Goal: Feedback & Contribution: Submit feedback/report problem

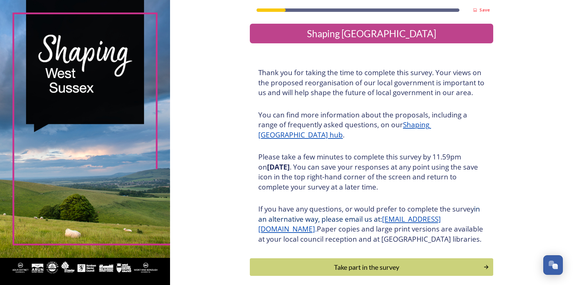
scroll to position [40, 0]
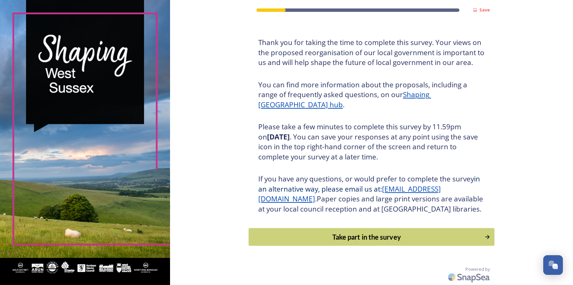
click at [411, 237] on div "Take part in the survey" at bounding box center [366, 236] width 228 height 10
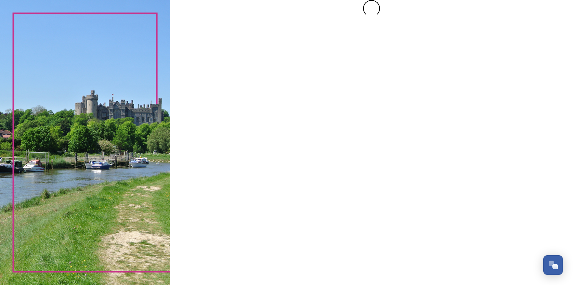
scroll to position [0, 0]
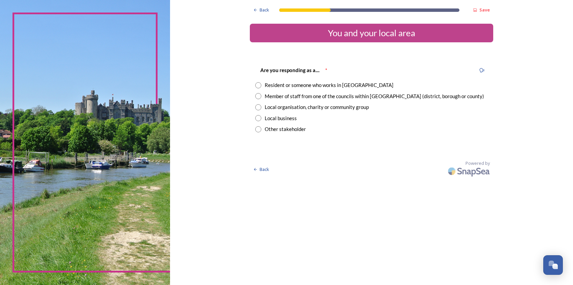
click at [259, 96] on input "radio" at bounding box center [258, 96] width 6 height 6
radio input "true"
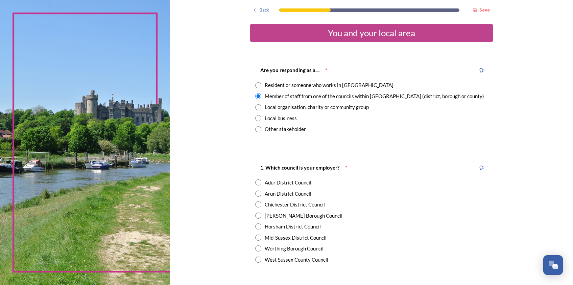
click at [255, 227] on input "radio" at bounding box center [258, 226] width 6 height 6
radio input "true"
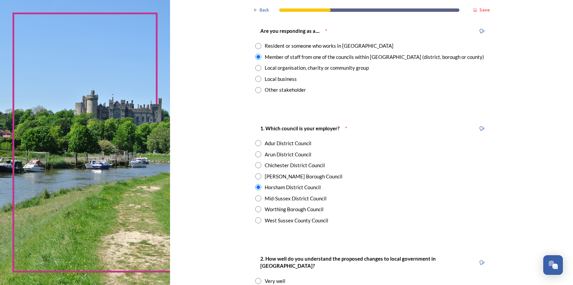
scroll to position [169, 0]
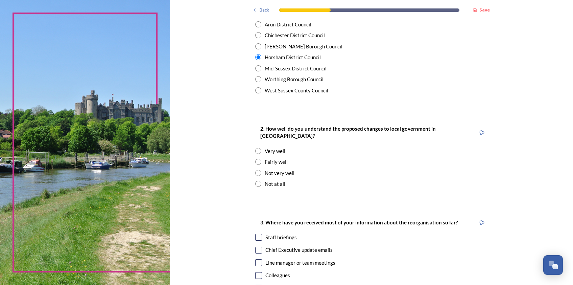
click at [257, 148] on input "radio" at bounding box center [258, 151] width 6 height 6
radio input "true"
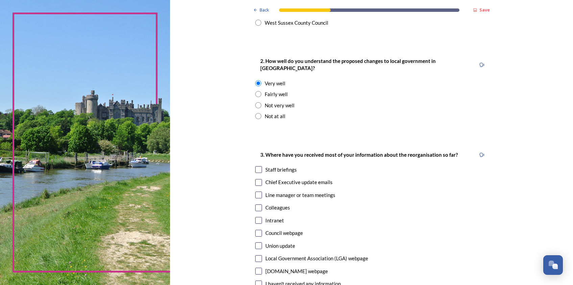
scroll to position [270, 0]
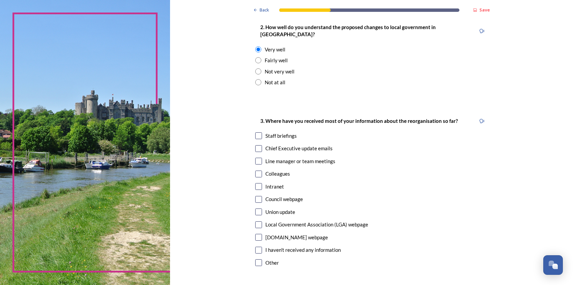
click at [256, 132] on input "checkbox" at bounding box center [258, 135] width 7 height 7
checkbox input "true"
click at [255, 145] on input "checkbox" at bounding box center [258, 148] width 7 height 7
checkbox input "true"
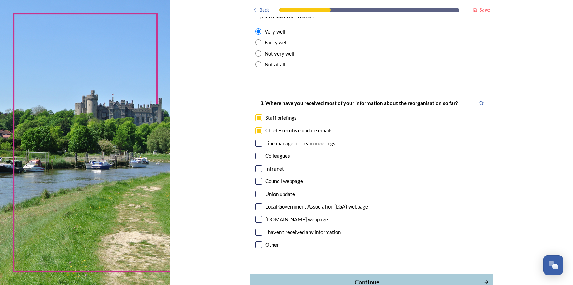
scroll to position [326, 0]
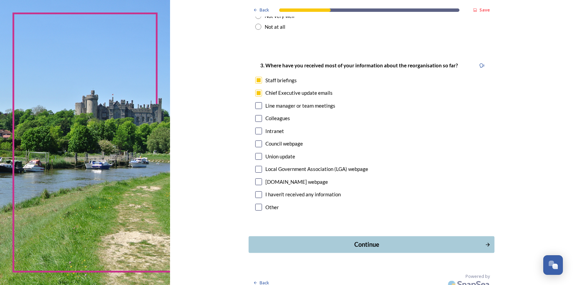
click at [366, 240] on div "Continue" at bounding box center [366, 244] width 229 height 9
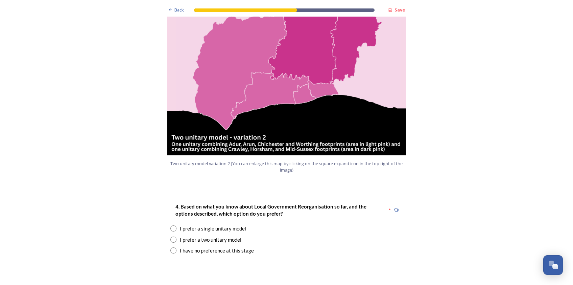
scroll to position [777, 0]
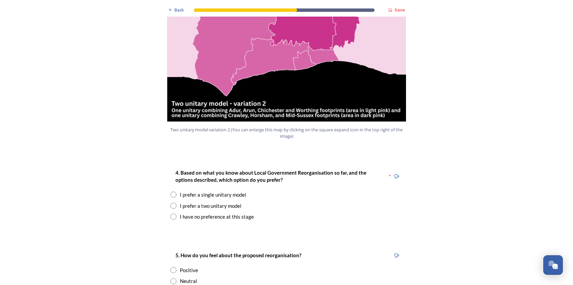
click at [171, 202] on input "radio" at bounding box center [173, 205] width 6 height 6
radio input "true"
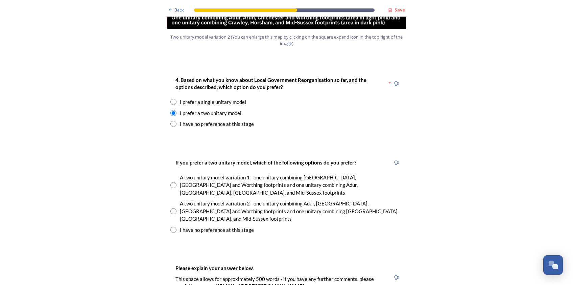
scroll to position [879, 0]
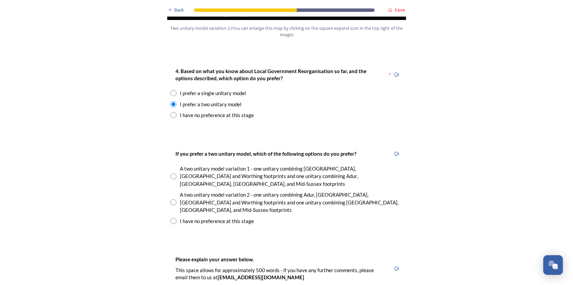
click at [173, 218] on input "radio" at bounding box center [173, 221] width 6 height 6
radio input "true"
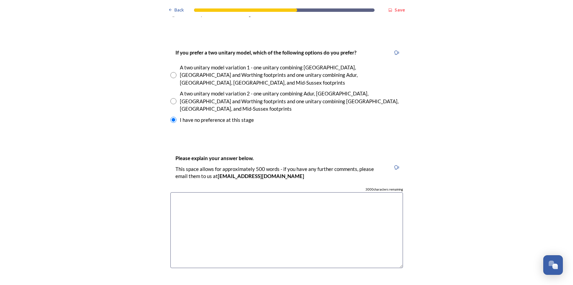
scroll to position [980, 0]
click at [219, 192] on textarea at bounding box center [286, 230] width 232 height 76
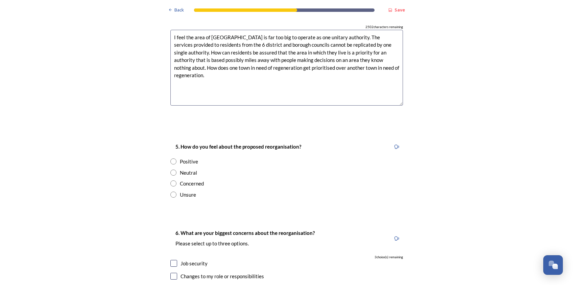
scroll to position [1149, 0]
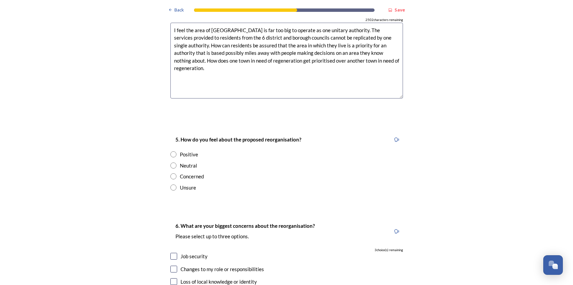
type textarea "I feel the area of West Sussex is far too big to operate as one unitary authori…"
click at [171, 173] on input "radio" at bounding box center [173, 176] width 6 height 6
radio input "true"
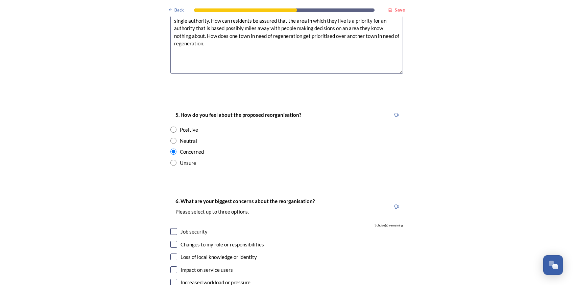
scroll to position [1217, 0]
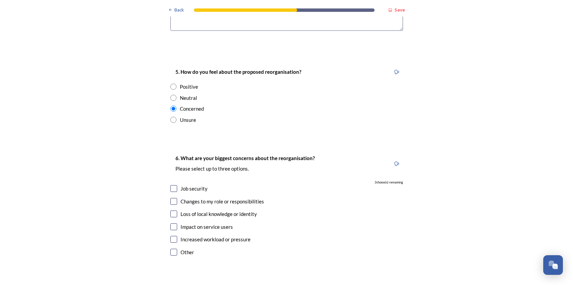
click at [170, 157] on div "6. What are your biggest concerns about the reorganisation? Please select up to…" at bounding box center [286, 205] width 243 height 117
click at [171, 185] on input "checkbox" at bounding box center [173, 188] width 7 height 7
checkbox input "true"
click at [172, 198] on input "checkbox" at bounding box center [173, 201] width 7 height 7
checkbox input "true"
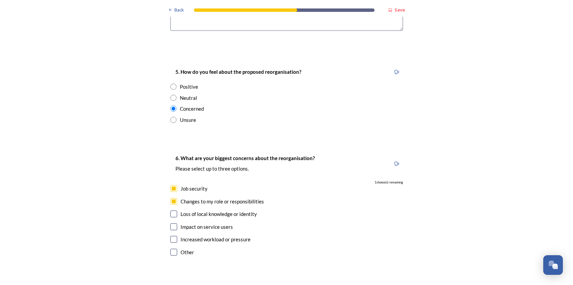
click at [170, 210] on input "checkbox" at bounding box center [173, 213] width 7 height 7
checkbox input "true"
click at [170, 223] on input "checkbox" at bounding box center [173, 226] width 7 height 7
checkbox input "false"
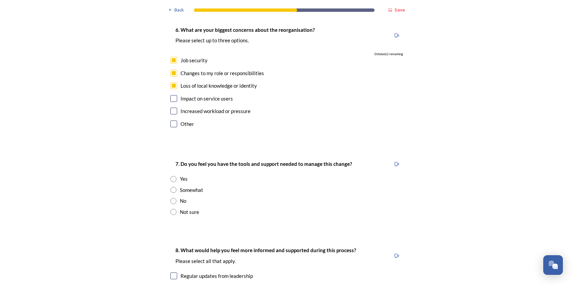
scroll to position [1385, 0]
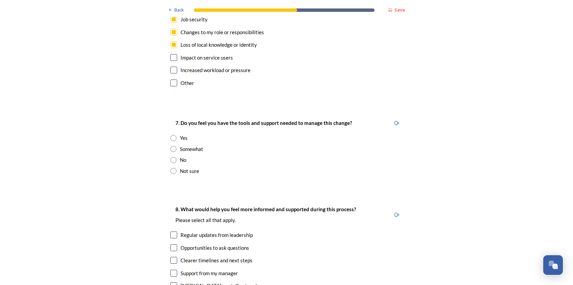
click at [172, 168] on input "radio" at bounding box center [173, 171] width 6 height 6
radio input "true"
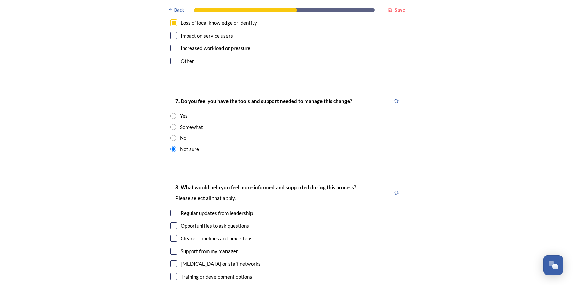
scroll to position [1419, 0]
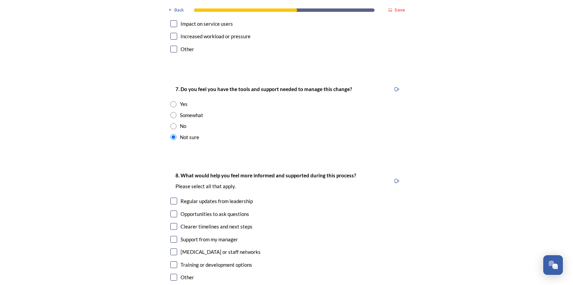
click at [170, 223] on input "checkbox" at bounding box center [173, 226] width 7 height 7
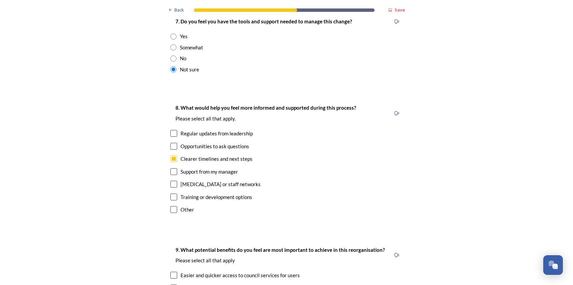
click at [173, 155] on input "checkbox" at bounding box center [173, 158] width 7 height 7
checkbox input "false"
click at [170, 130] on input "checkbox" at bounding box center [173, 133] width 7 height 7
checkbox input "true"
click at [172, 155] on input "checkbox" at bounding box center [173, 158] width 7 height 7
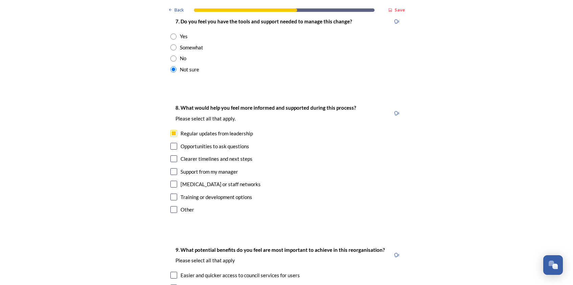
checkbox input "true"
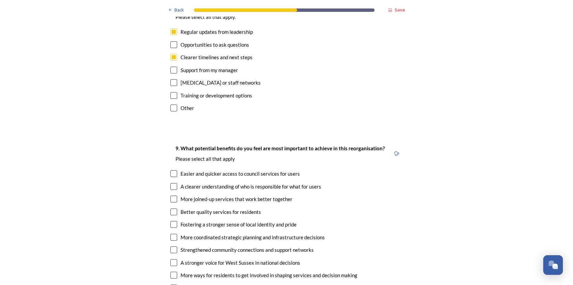
scroll to position [1622, 0]
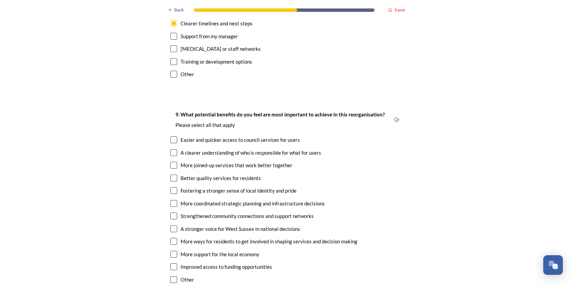
click at [171, 136] on input "checkbox" at bounding box center [173, 139] width 7 height 7
checkbox input "true"
click at [173, 149] on input "checkbox" at bounding box center [173, 152] width 7 height 7
checkbox input "true"
click at [170, 162] on input "checkbox" at bounding box center [173, 165] width 7 height 7
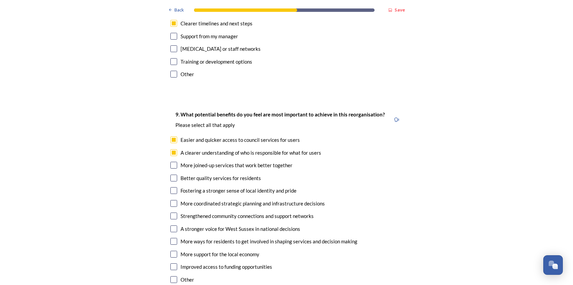
checkbox input "true"
click at [171, 174] on input "checkbox" at bounding box center [173, 177] width 7 height 7
checkbox input "true"
click at [170, 187] on input "checkbox" at bounding box center [173, 190] width 7 height 7
checkbox input "true"
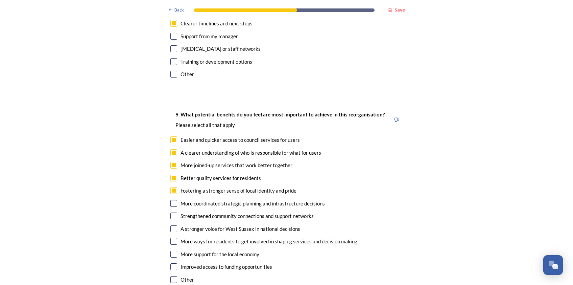
click at [172, 212] on input "checkbox" at bounding box center [173, 215] width 7 height 7
checkbox input "true"
click at [170, 250] on input "checkbox" at bounding box center [173, 253] width 7 height 7
checkbox input "true"
click at [171, 263] on input "checkbox" at bounding box center [173, 266] width 7 height 7
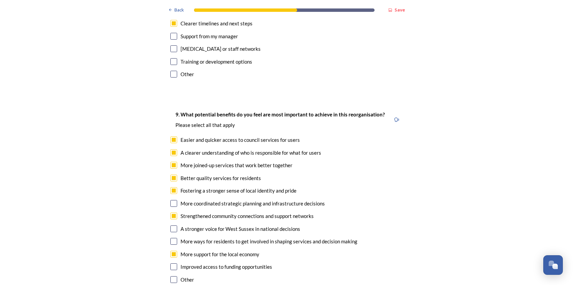
checkbox input "true"
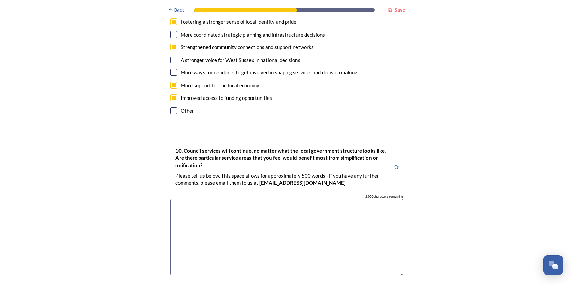
scroll to position [1791, 0]
click at [193, 198] on textarea at bounding box center [286, 236] width 232 height 76
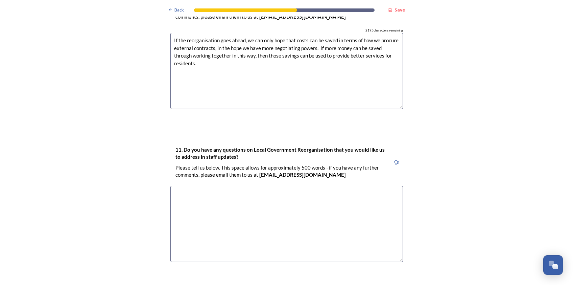
scroll to position [1984, 0]
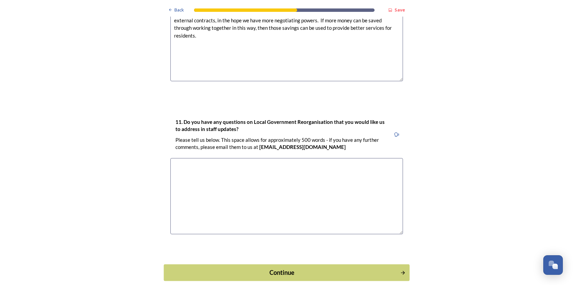
type textarea "If the reorganisation goes ahead, we can only hope that costs can be saved in t…"
click at [276, 267] on div "Continue" at bounding box center [281, 271] width 229 height 9
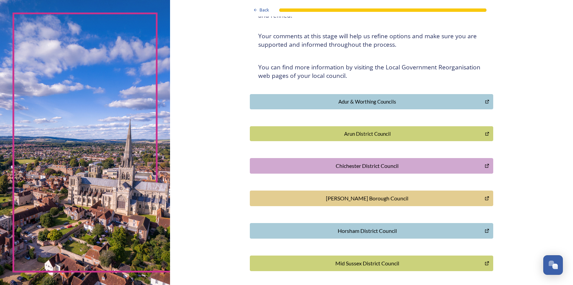
scroll to position [101, 0]
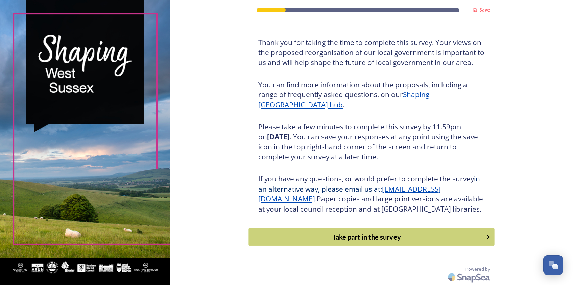
scroll to position [40, 0]
click at [356, 240] on div "Take part in the survey" at bounding box center [366, 236] width 228 height 10
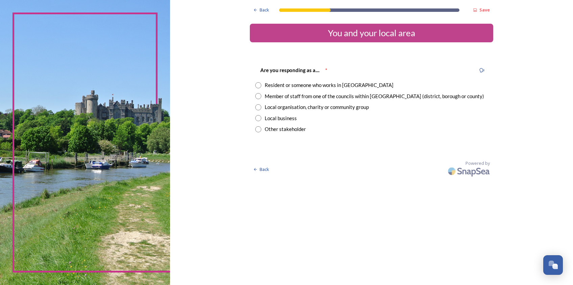
click at [259, 84] on input "radio" at bounding box center [258, 85] width 6 height 6
radio input "true"
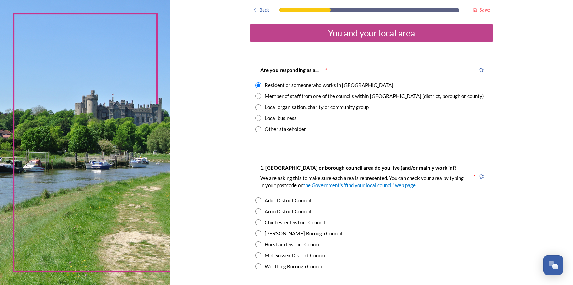
click at [256, 210] on input "radio" at bounding box center [258, 211] width 6 height 6
radio input "true"
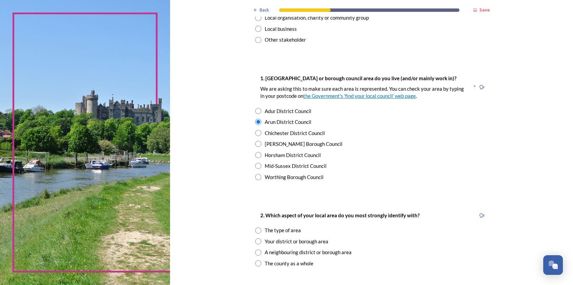
scroll to position [101, 0]
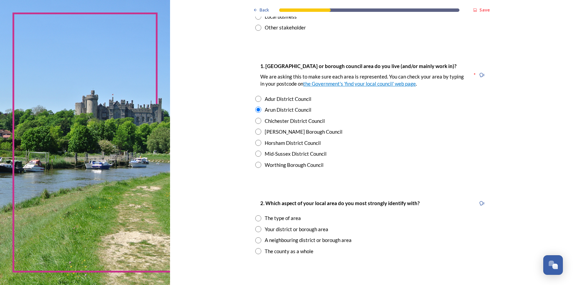
click at [257, 217] on input "radio" at bounding box center [258, 218] width 6 height 6
radio input "true"
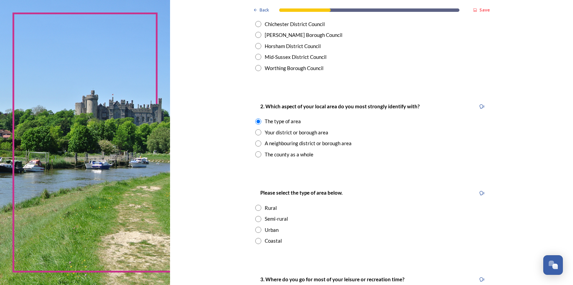
scroll to position [203, 0]
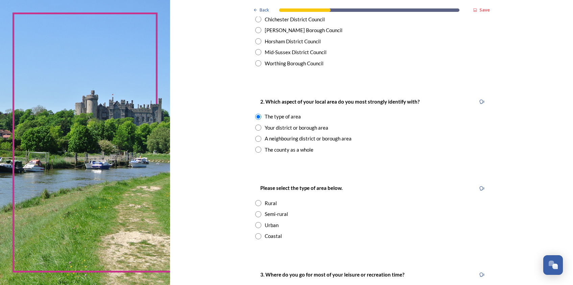
click at [257, 235] on input "radio" at bounding box center [258, 236] width 6 height 6
radio input "true"
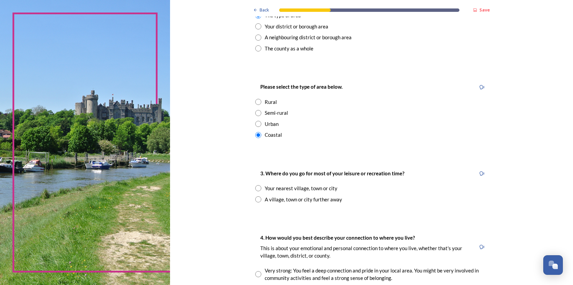
scroll to position [304, 0]
click at [257, 187] on input "radio" at bounding box center [258, 188] width 6 height 6
radio input "true"
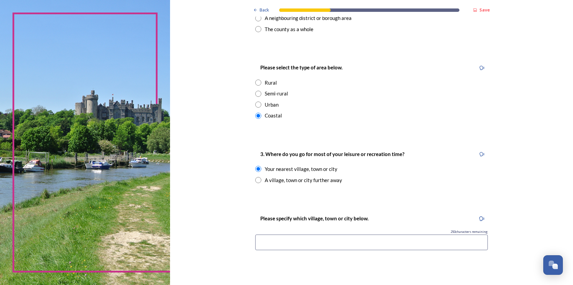
scroll to position [338, 0]
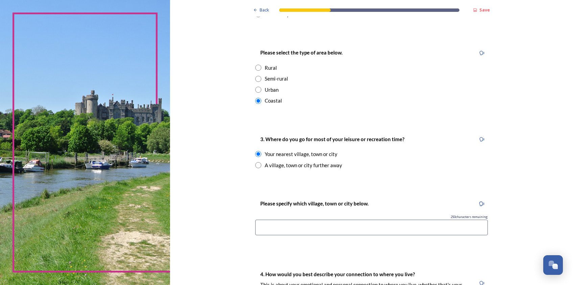
click at [363, 226] on input at bounding box center [371, 227] width 232 height 16
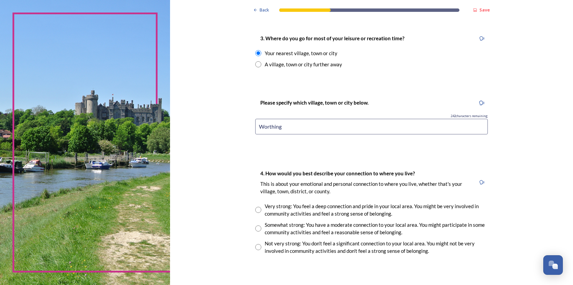
scroll to position [439, 0]
type input "Worthing"
click at [255, 228] on input "radio" at bounding box center [258, 227] width 6 height 6
radio input "true"
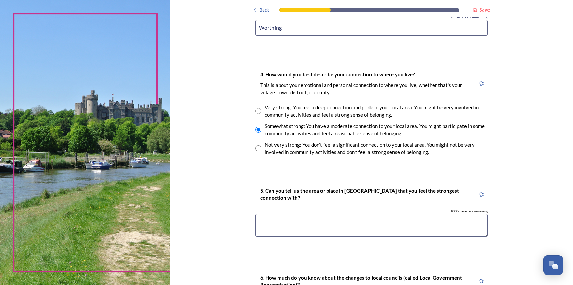
scroll to position [574, 0]
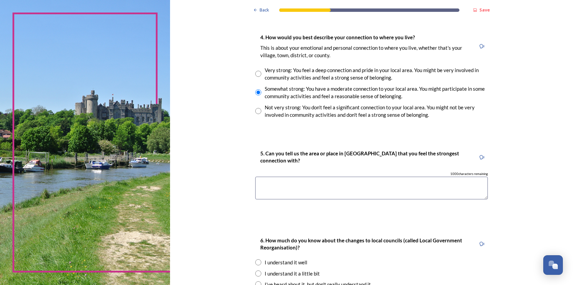
click at [311, 185] on textarea at bounding box center [371, 187] width 232 height 23
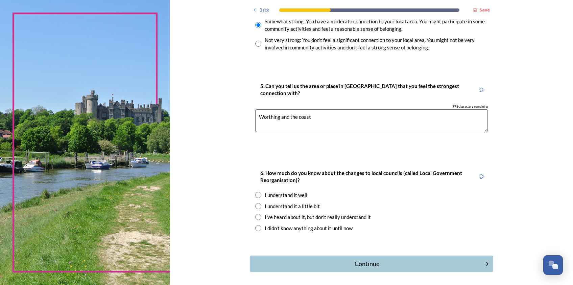
scroll to position [642, 0]
type textarea "Worthing and the coast"
click at [255, 194] on input "radio" at bounding box center [258, 194] width 6 height 6
radio input "true"
click at [368, 266] on div "Continue" at bounding box center [366, 263] width 229 height 9
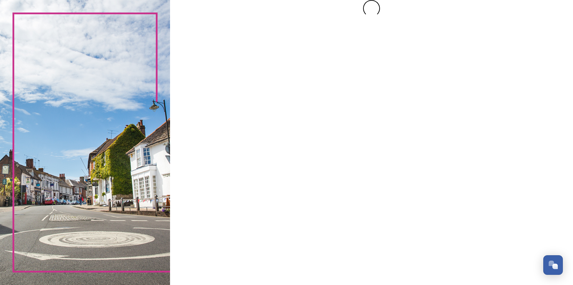
scroll to position [0, 0]
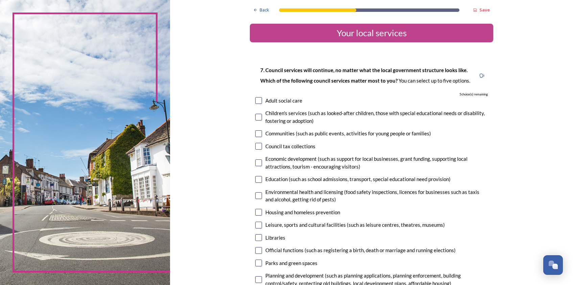
click at [255, 164] on input "checkbox" at bounding box center [258, 162] width 7 height 7
checkbox input "true"
click at [256, 180] on input "checkbox" at bounding box center [258, 179] width 7 height 7
checkbox input "true"
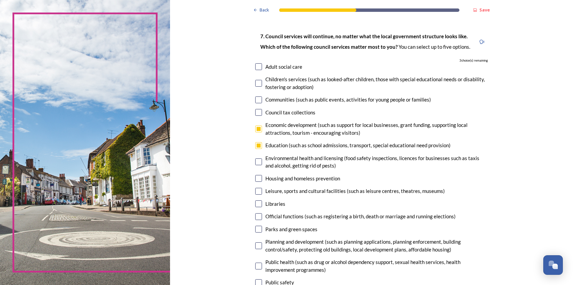
click at [256, 191] on input "checkbox" at bounding box center [258, 191] width 7 height 7
checkbox input "true"
click at [257, 230] on input "checkbox" at bounding box center [258, 228] width 7 height 7
checkbox input "true"
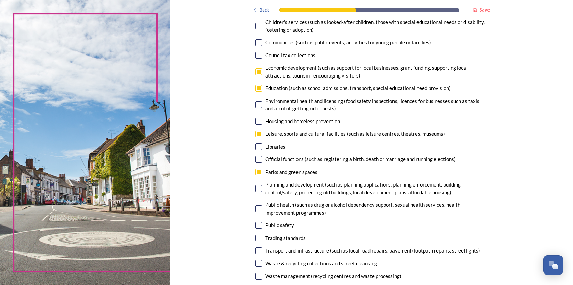
scroll to position [101, 0]
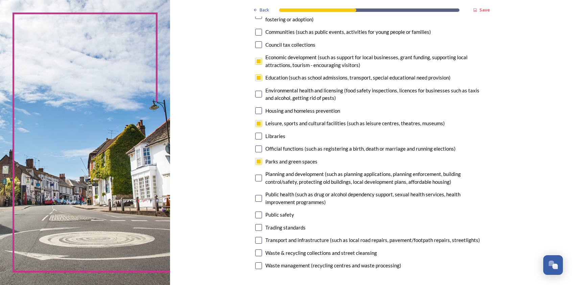
click at [259, 251] on input "checkbox" at bounding box center [258, 252] width 7 height 7
checkbox input "true"
click at [257, 238] on input "checkbox" at bounding box center [258, 240] width 7 height 7
checkbox input "false"
click at [257, 252] on input "checkbox" at bounding box center [258, 252] width 7 height 7
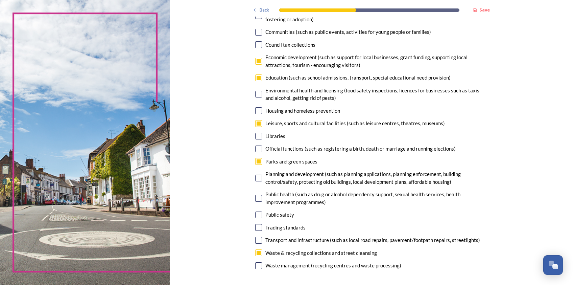
checkbox input "false"
click at [256, 239] on input "checkbox" at bounding box center [258, 240] width 7 height 7
checkbox input "true"
click at [255, 77] on input "checkbox" at bounding box center [258, 77] width 7 height 7
checkbox input "false"
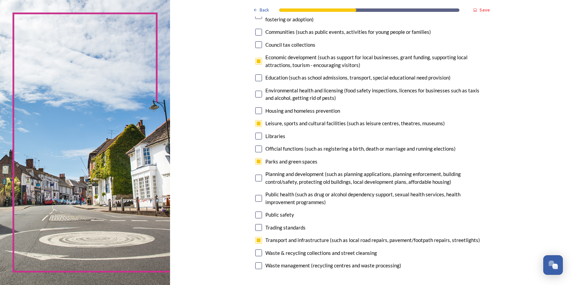
click at [257, 251] on input "checkbox" at bounding box center [258, 252] width 7 height 7
checkbox input "true"
click at [260, 159] on div "Parks and green spaces" at bounding box center [371, 161] width 232 height 8
click at [255, 164] on input "checkbox" at bounding box center [258, 161] width 7 height 7
checkbox input "true"
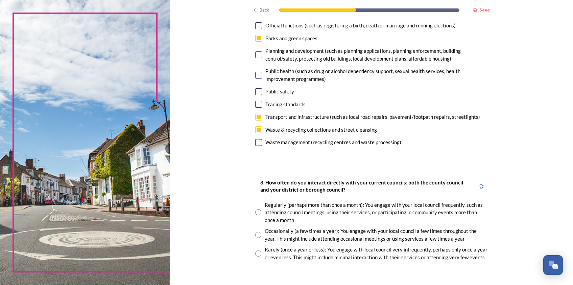
scroll to position [237, 0]
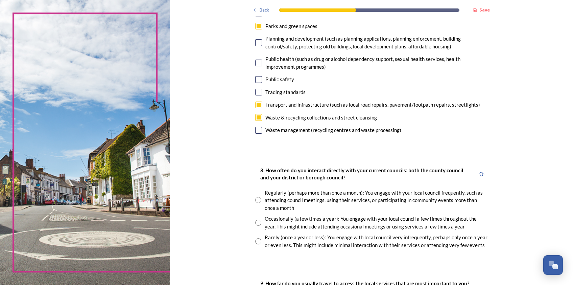
click at [251, 239] on div "8. How often do you interact directly with your current councils: both the coun…" at bounding box center [371, 207] width 243 height 96
click at [255, 241] on input "radio" at bounding box center [258, 241] width 6 height 6
radio input "true"
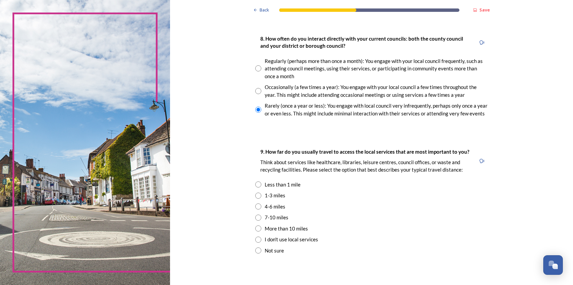
scroll to position [372, 0]
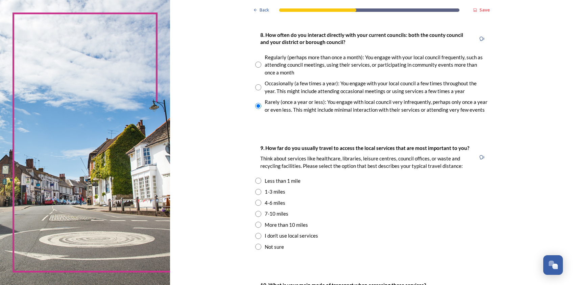
click at [256, 191] on input "radio" at bounding box center [258, 192] width 6 height 6
radio input "true"
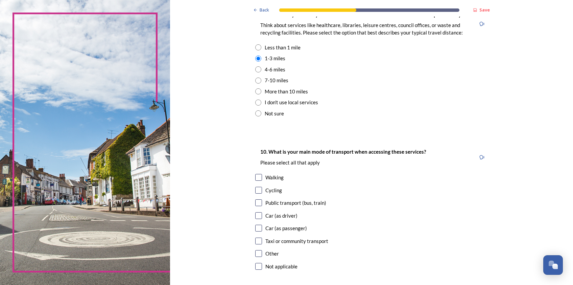
scroll to position [507, 0]
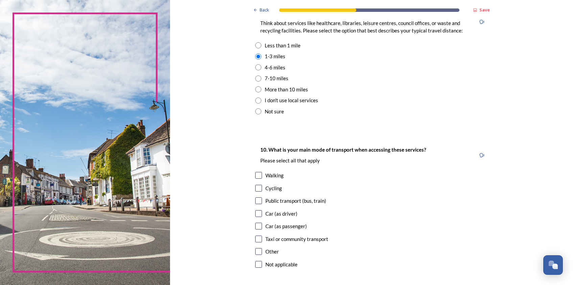
click at [256, 67] on input "radio" at bounding box center [258, 67] width 6 height 6
radio input "true"
click at [257, 214] on input "checkbox" at bounding box center [258, 213] width 7 height 7
checkbox input "true"
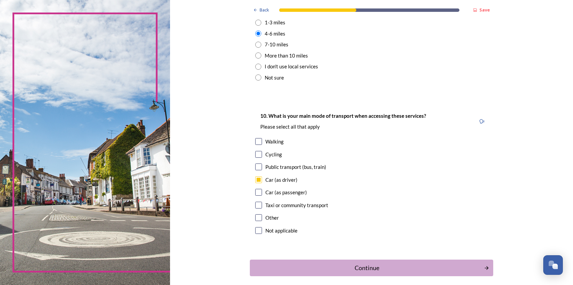
scroll to position [571, 0]
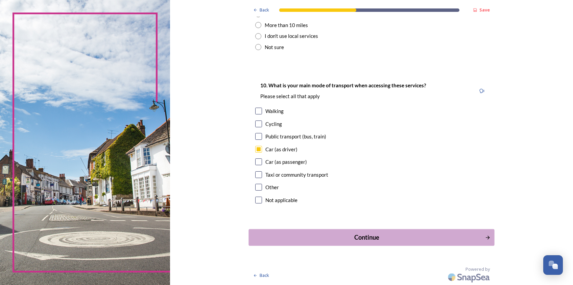
click at [352, 236] on div "Continue" at bounding box center [366, 236] width 229 height 9
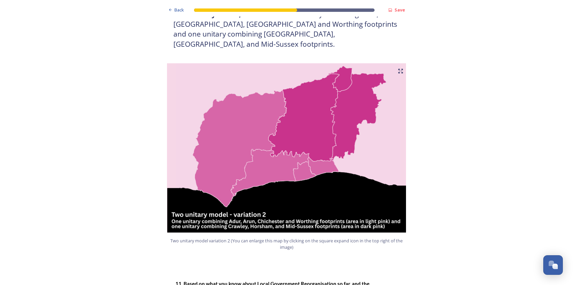
scroll to position [743, 0]
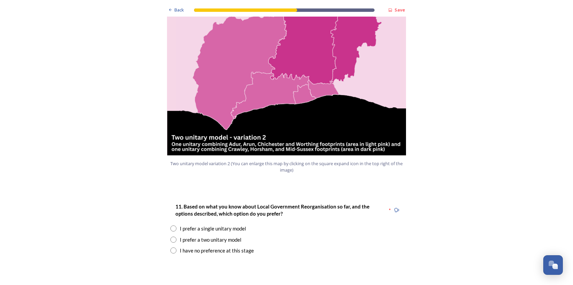
click at [173, 236] on input "radio" at bounding box center [173, 239] width 6 height 6
radio input "true"
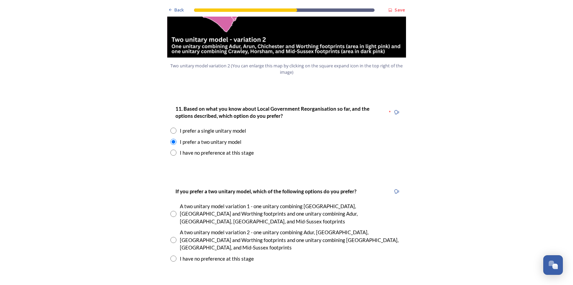
scroll to position [845, 0]
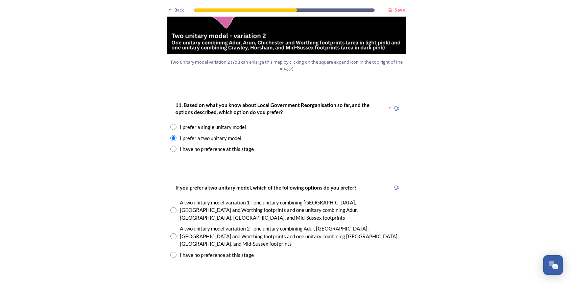
click at [173, 233] on input "radio" at bounding box center [173, 236] width 6 height 6
radio input "true"
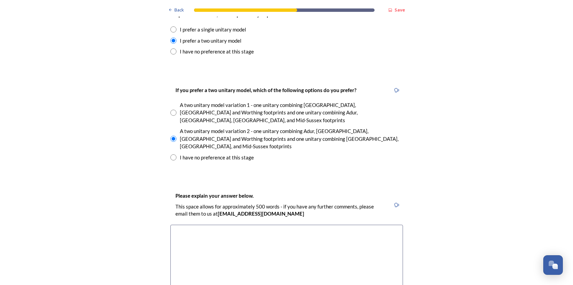
scroll to position [946, 0]
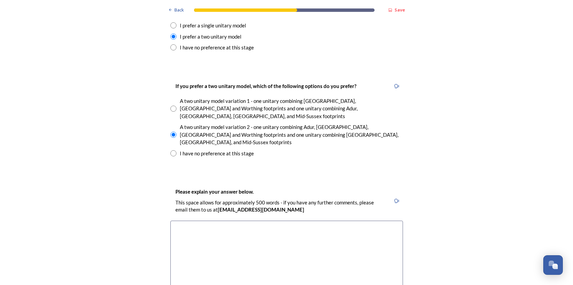
click at [238, 220] on textarea at bounding box center [286, 258] width 232 height 76
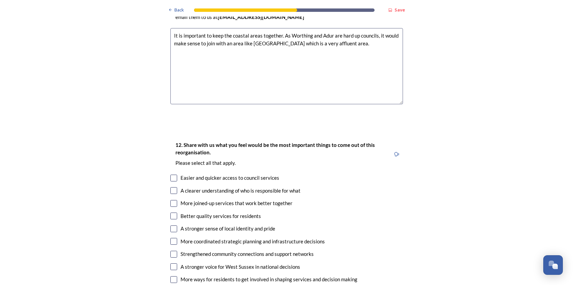
scroll to position [1149, 0]
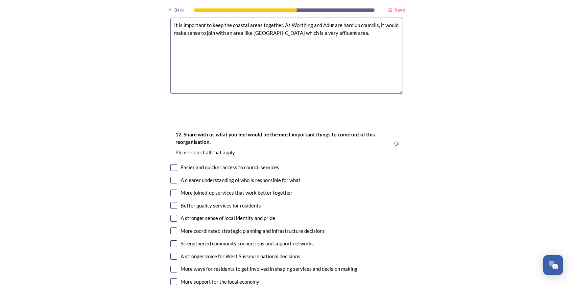
type textarea "It is important to keep the coastal areas together. As Worthing and Adur are ha…"
click at [170, 176] on input "checkbox" at bounding box center [173, 179] width 7 height 7
checkbox input "true"
click at [172, 189] on input "checkbox" at bounding box center [173, 192] width 7 height 7
checkbox input "true"
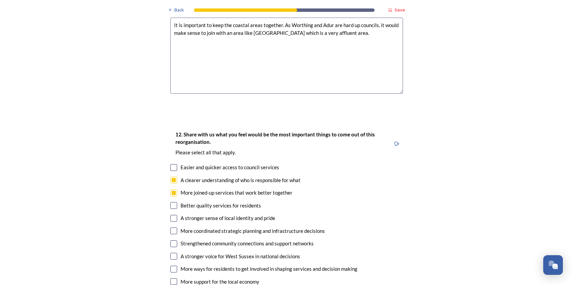
click at [171, 202] on input "checkbox" at bounding box center [173, 205] width 7 height 7
checkbox input "true"
click at [171, 215] on input "checkbox" at bounding box center [173, 218] width 7 height 7
checkbox input "true"
click at [171, 278] on input "checkbox" at bounding box center [173, 281] width 7 height 7
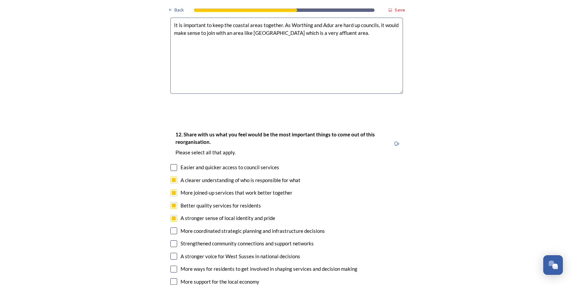
checkbox input "true"
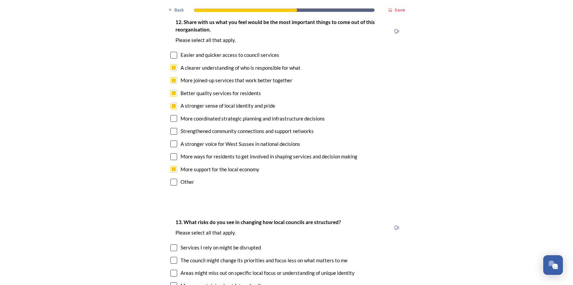
scroll to position [1352, 0]
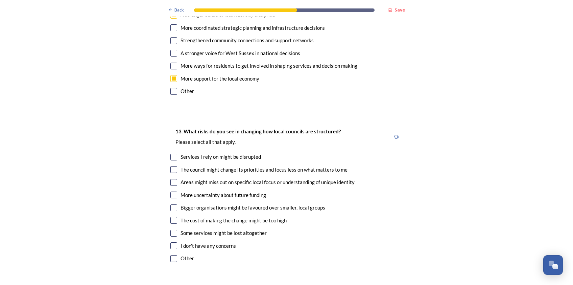
click at [165, 130] on div "13. What risks do you see in changing how local councils are structured? ﻿Pleas…" at bounding box center [286, 195] width 243 height 150
click at [171, 166] on input "checkbox" at bounding box center [173, 169] width 7 height 7
checkbox input "true"
click at [170, 179] on input "checkbox" at bounding box center [173, 182] width 7 height 7
checkbox input "true"
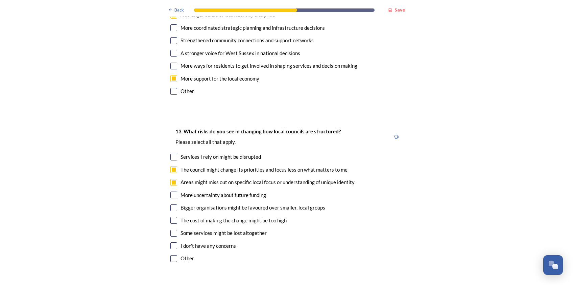
click at [170, 191] on input "checkbox" at bounding box center [173, 194] width 7 height 7
checkbox input "true"
click at [171, 204] on input "checkbox" at bounding box center [173, 207] width 7 height 7
checkbox input "true"
click at [171, 229] on input "checkbox" at bounding box center [173, 232] width 7 height 7
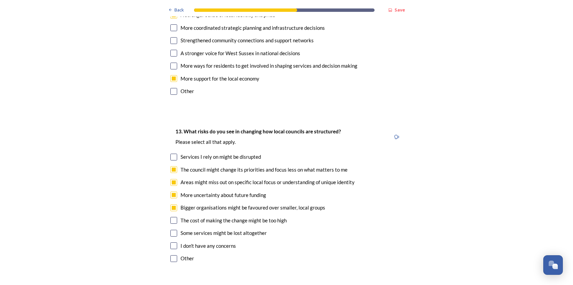
checkbox input "true"
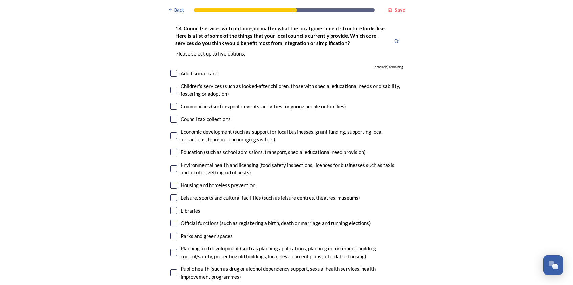
scroll to position [1622, 0]
click at [170, 102] on input "checkbox" at bounding box center [173, 105] width 7 height 7
checkbox input "true"
click at [171, 131] on input "checkbox" at bounding box center [173, 134] width 7 height 7
checkbox input "true"
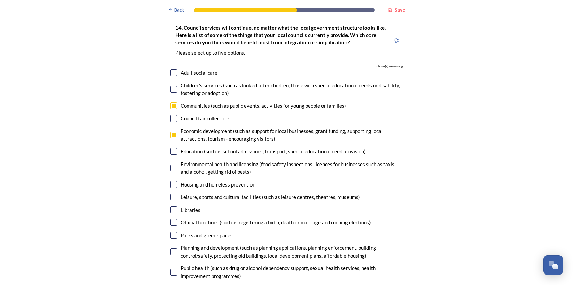
click at [170, 181] on input "checkbox" at bounding box center [173, 184] width 7 height 7
checkbox input "true"
click at [172, 193] on input "checkbox" at bounding box center [173, 196] width 7 height 7
checkbox input "true"
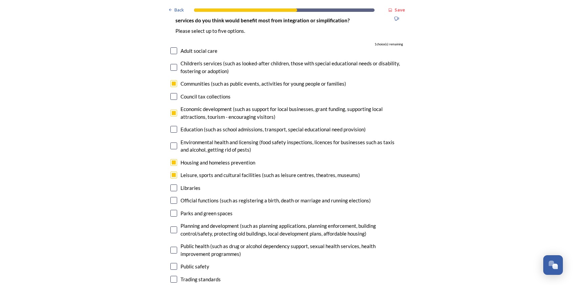
scroll to position [1656, 0]
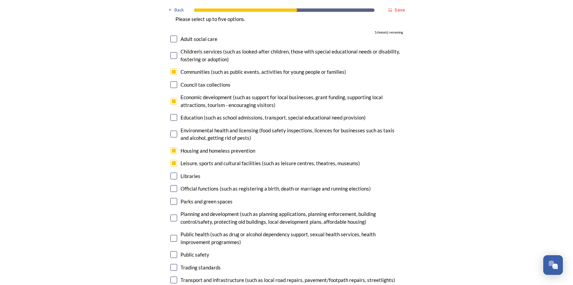
click at [170, 198] on input "checkbox" at bounding box center [173, 201] width 7 height 7
checkbox input "true"
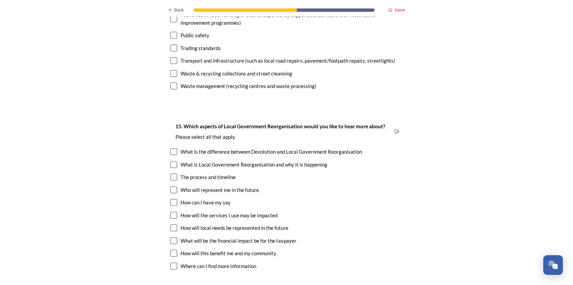
scroll to position [1892, 0]
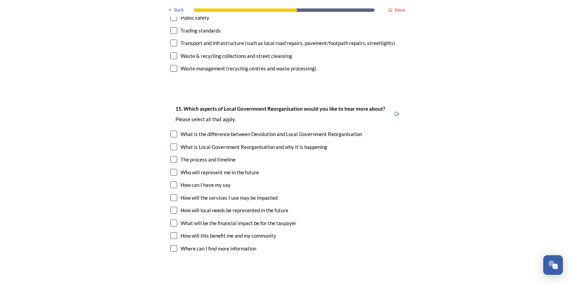
click at [171, 130] on input "checkbox" at bounding box center [173, 133] width 7 height 7
checkbox input "true"
click at [171, 156] on input "checkbox" at bounding box center [173, 159] width 7 height 7
checkbox input "true"
click at [171, 169] on input "checkbox" at bounding box center [173, 172] width 7 height 7
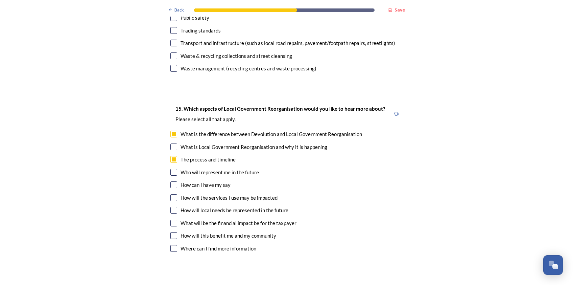
checkbox input "true"
click at [171, 181] on input "checkbox" at bounding box center [173, 184] width 7 height 7
checkbox input "true"
click at [170, 194] on input "checkbox" at bounding box center [173, 197] width 7 height 7
checkbox input "true"
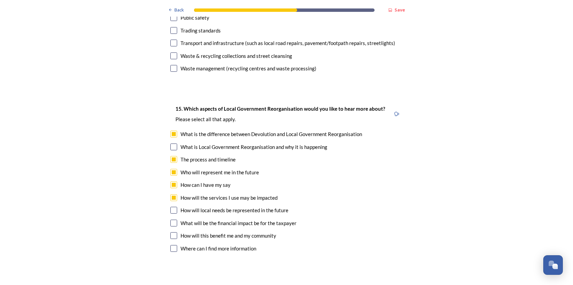
click at [170, 206] on input "checkbox" at bounding box center [173, 209] width 7 height 7
checkbox input "true"
click at [170, 219] on input "checkbox" at bounding box center [173, 222] width 7 height 7
checkbox input "true"
click at [166, 200] on div "15. Which aspects of Local Government Reorganisation would you like to hear mor…" at bounding box center [286, 179] width 243 height 163
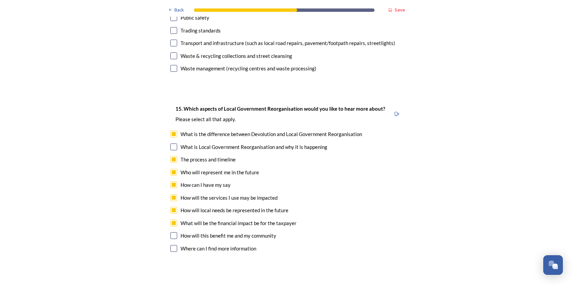
click at [170, 232] on input "checkbox" at bounding box center [173, 235] width 7 height 7
checkbox input "true"
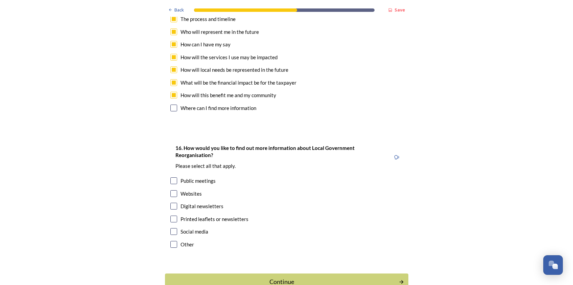
scroll to position [2042, 0]
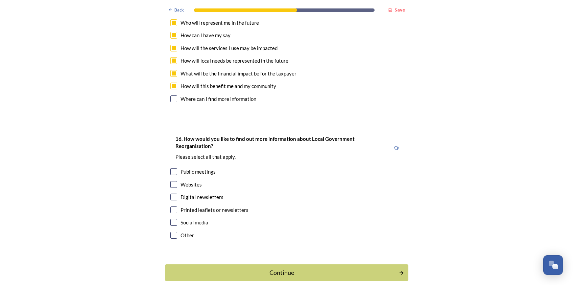
click at [170, 181] on input "checkbox" at bounding box center [173, 184] width 7 height 7
checkbox input "true"
click at [276, 268] on div "Continue" at bounding box center [281, 272] width 229 height 9
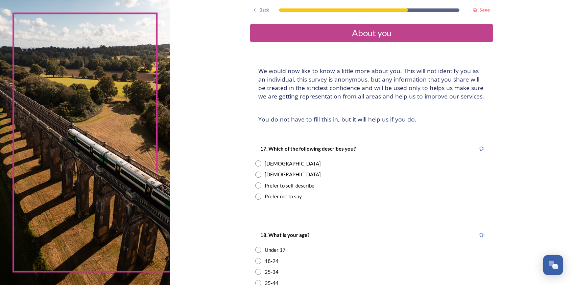
click at [255, 164] on input "radio" at bounding box center [258, 163] width 6 height 6
radio input "true"
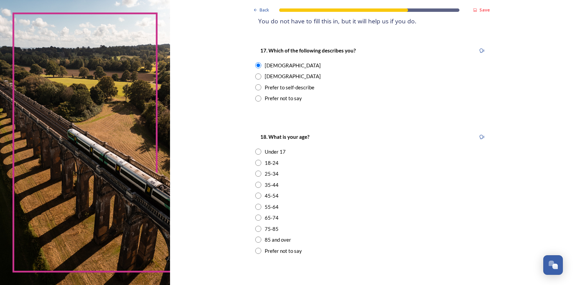
scroll to position [101, 0]
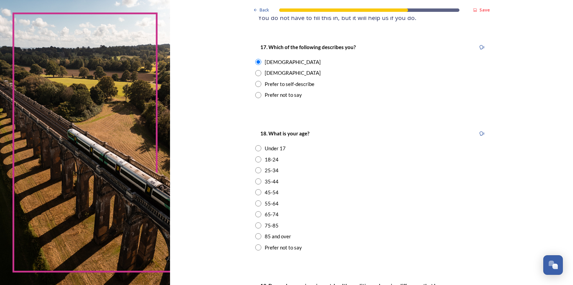
click at [255, 203] on input "radio" at bounding box center [258, 203] width 6 height 6
radio input "true"
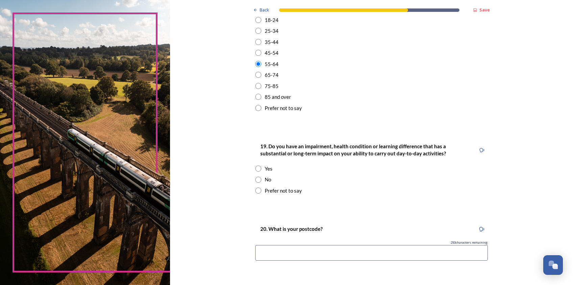
scroll to position [270, 0]
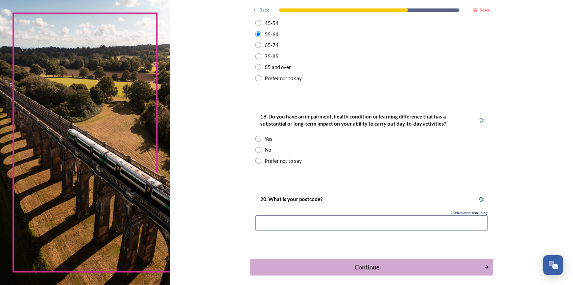
click at [259, 151] on div "No" at bounding box center [371, 150] width 232 height 8
radio input "true"
click at [340, 224] on input at bounding box center [371, 223] width 232 height 16
type input "BN16 1DX"
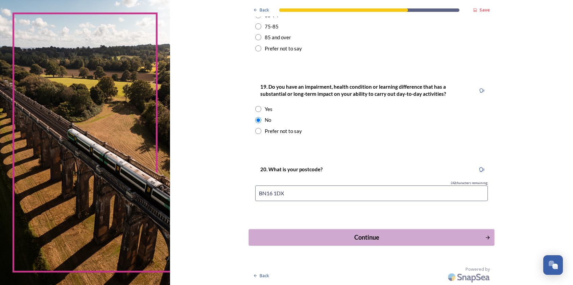
click at [372, 236] on div "Continue" at bounding box center [366, 236] width 229 height 9
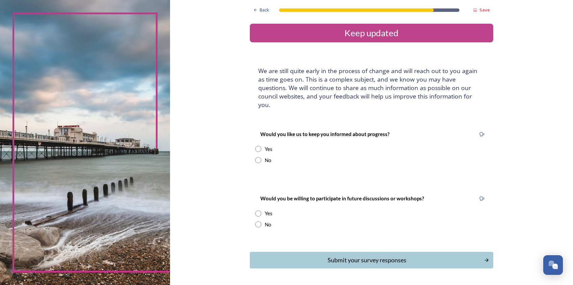
click at [255, 157] on input "radio" at bounding box center [258, 160] width 6 height 6
radio input "true"
click at [255, 221] on input "radio" at bounding box center [258, 224] width 6 height 6
radio input "true"
click at [371, 255] on div "Submit your survey responses" at bounding box center [366, 259] width 229 height 9
